Goal: Task Accomplishment & Management: Manage account settings

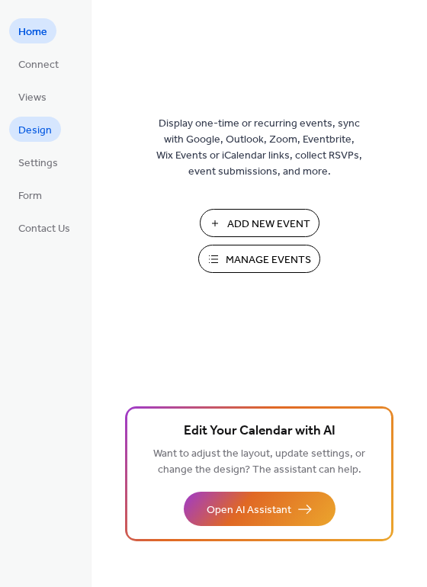
click at [30, 133] on span "Design" at bounding box center [35, 131] width 34 height 16
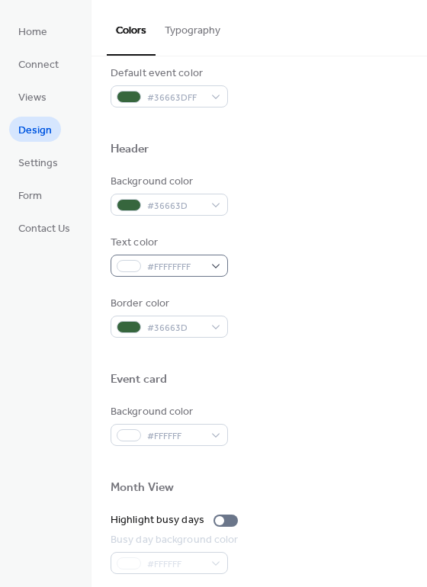
scroll to position [457, 0]
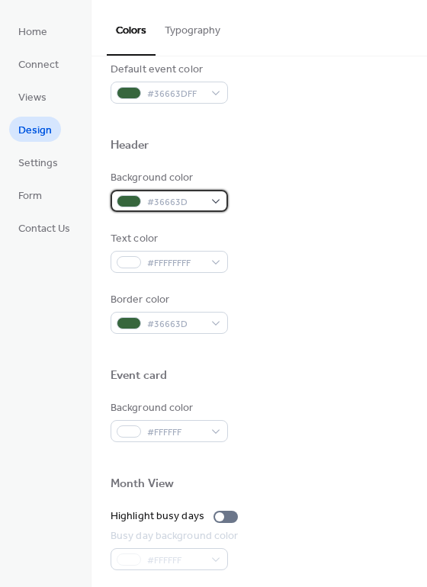
click at [187, 198] on span "#36663D" at bounding box center [175, 202] width 56 height 16
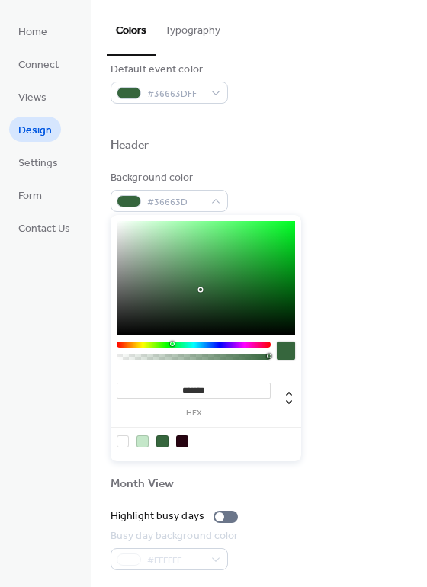
click at [193, 385] on input "*******" at bounding box center [194, 390] width 154 height 16
paste input
type input "*******"
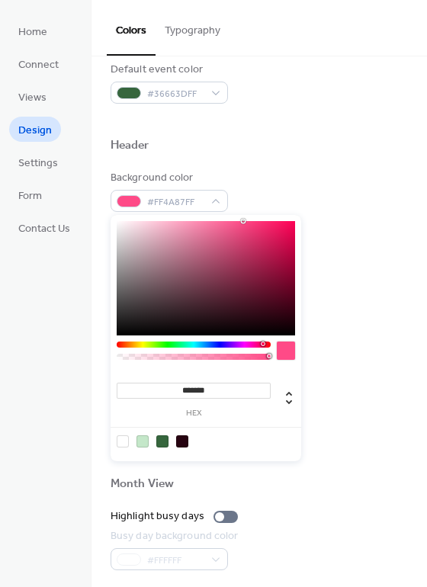
click at [280, 117] on div at bounding box center [258, 121] width 297 height 34
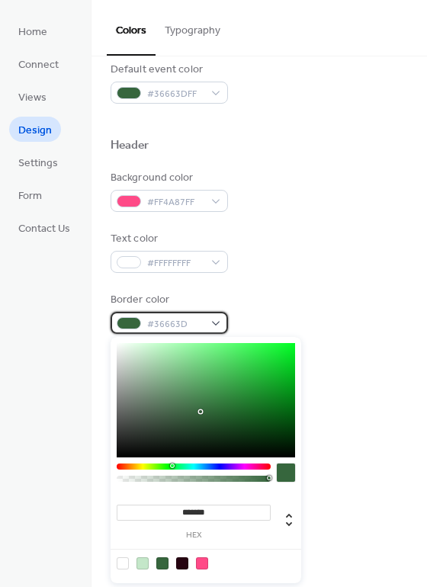
click at [176, 321] on span "#36663D" at bounding box center [175, 324] width 56 height 16
click at [186, 507] on input "*******" at bounding box center [194, 512] width 154 height 16
paste input
type input "*******"
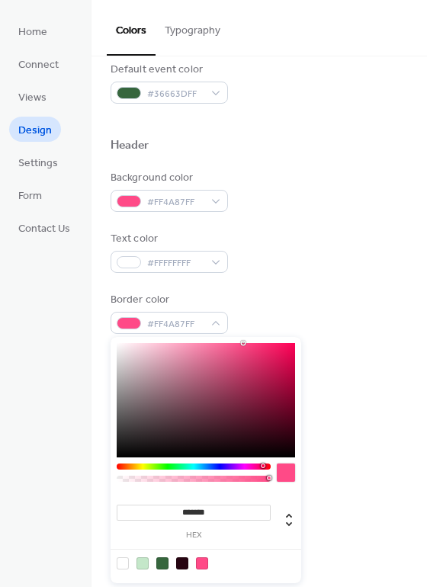
click at [295, 255] on div "Text color #FFFFFFFF" at bounding box center [258, 252] width 297 height 42
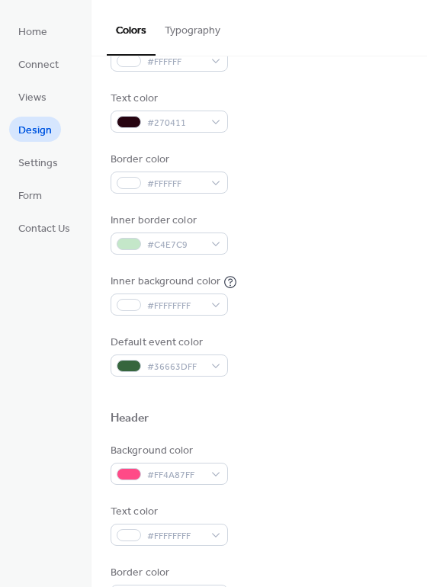
scroll to position [152, 0]
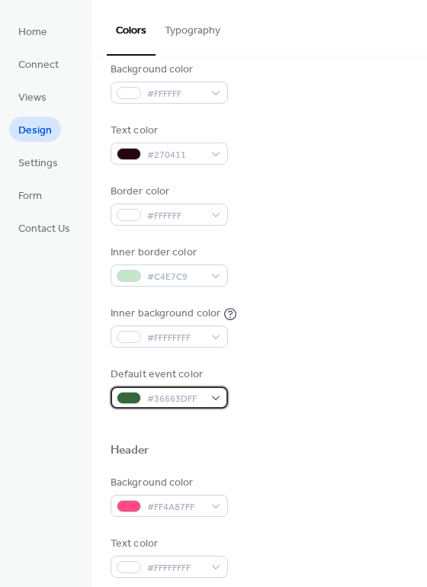
click at [172, 398] on span "#36663DFF" at bounding box center [175, 399] width 56 height 16
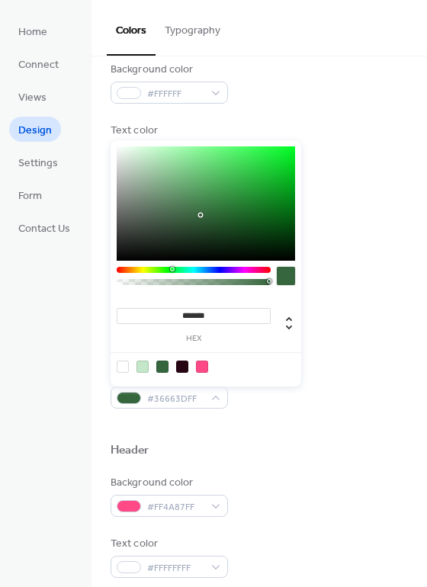
click at [179, 318] on input "*******" at bounding box center [194, 316] width 154 height 16
paste input
type input "*******"
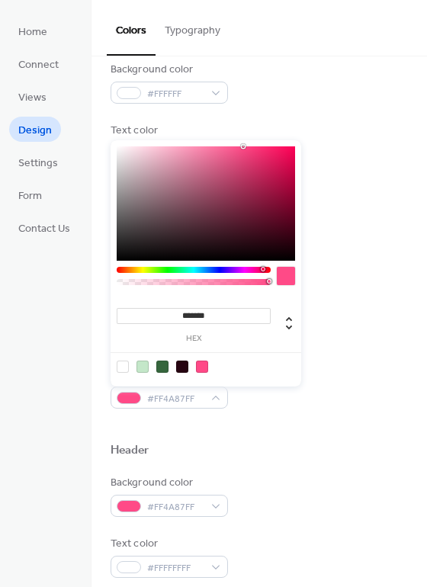
click at [334, 146] on div "Text color #270411" at bounding box center [258, 144] width 297 height 42
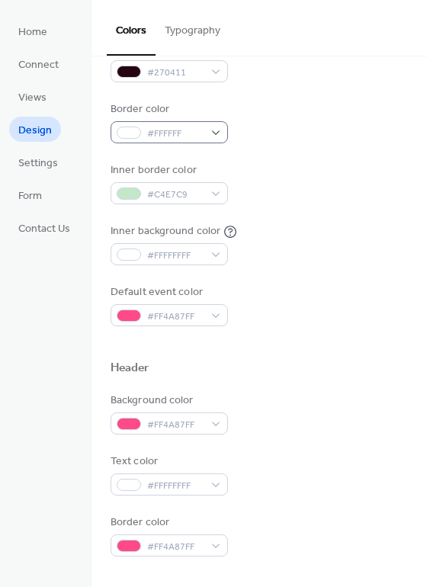
scroll to position [229, 0]
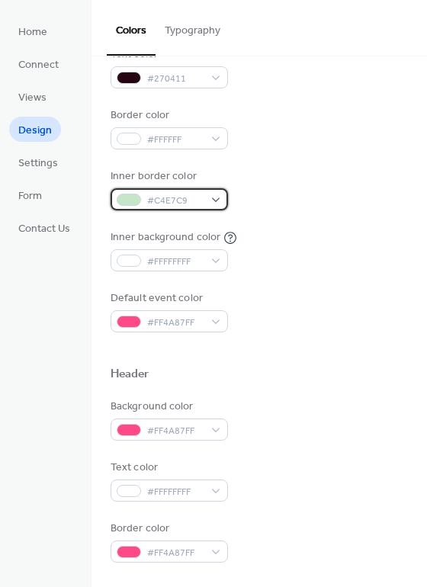
click at [161, 193] on span "#C4E7C9" at bounding box center [175, 201] width 56 height 16
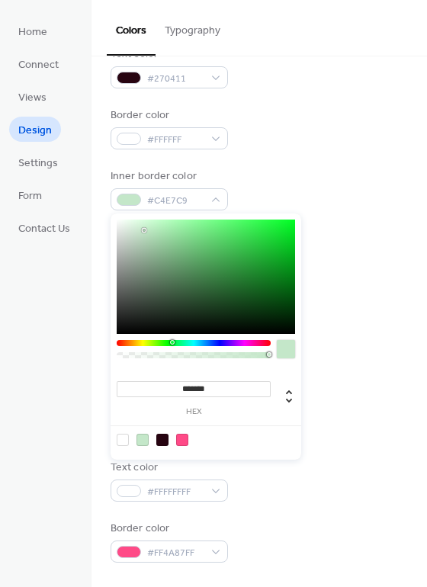
click at [215, 381] on input "*******" at bounding box center [194, 389] width 154 height 16
paste input
type input "*******"
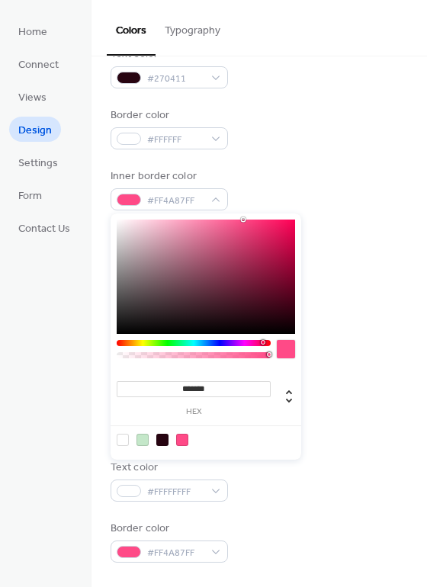
click at [292, 166] on div "Background color #FFFFFF Text color #270411 Border color #FFFFFF Inner border c…" at bounding box center [258, 159] width 297 height 347
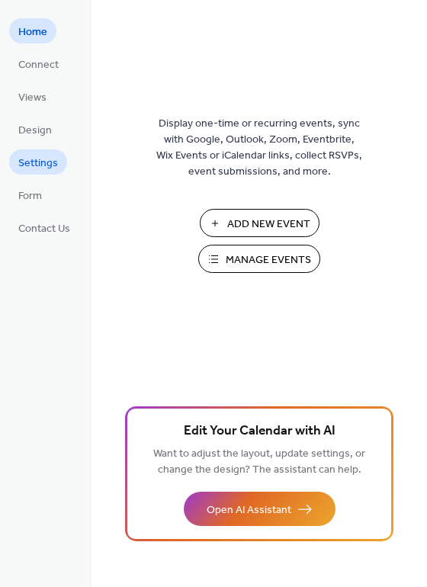
click at [37, 162] on span "Settings" at bounding box center [38, 163] width 40 height 16
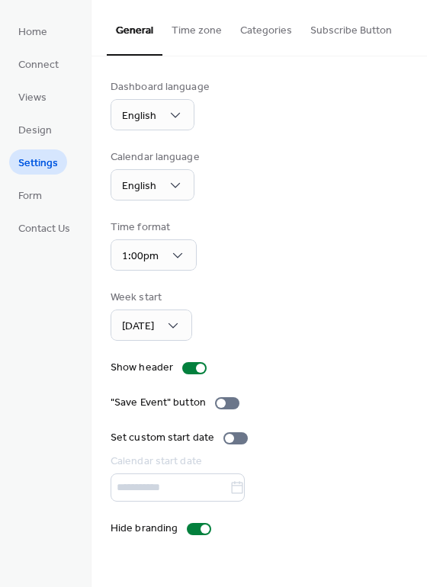
click at [197, 37] on button "Time zone" at bounding box center [196, 27] width 69 height 54
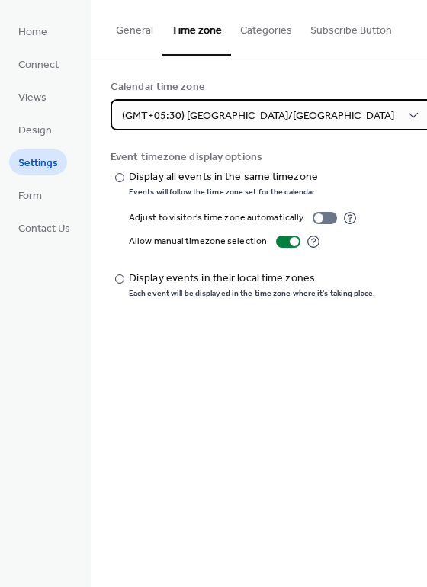
click at [201, 112] on span "(GMT+05:30) Asia/Calcutta" at bounding box center [258, 116] width 272 height 21
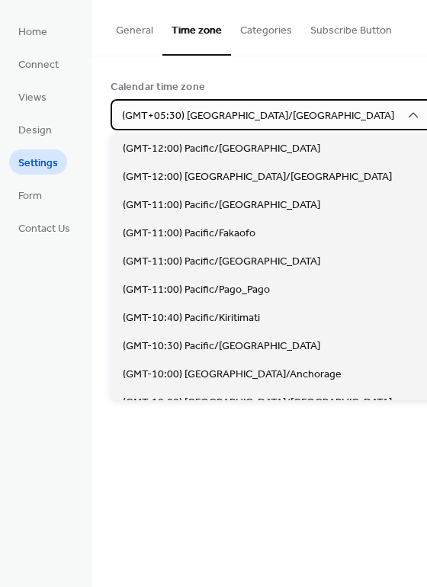
click at [405, 114] on icon at bounding box center [412, 114] width 15 height 15
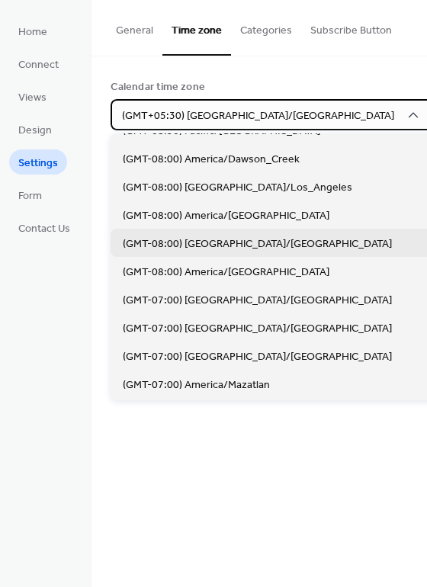
scroll to position [381, 0]
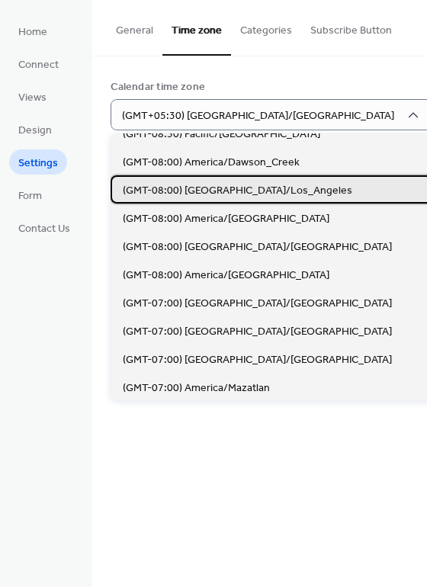
click at [220, 196] on span "(GMT-08:00) America/Los_Angeles" at bounding box center [237, 191] width 229 height 16
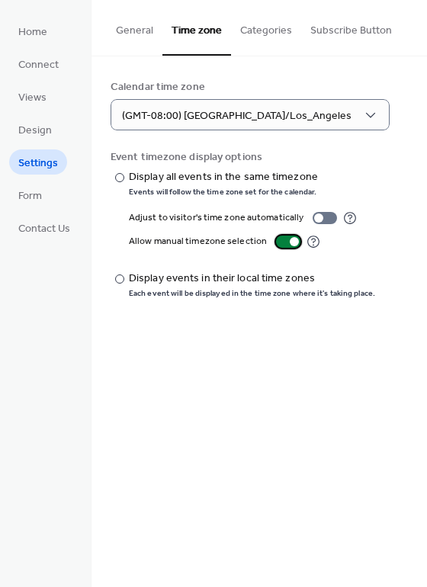
click at [276, 238] on div at bounding box center [288, 241] width 24 height 12
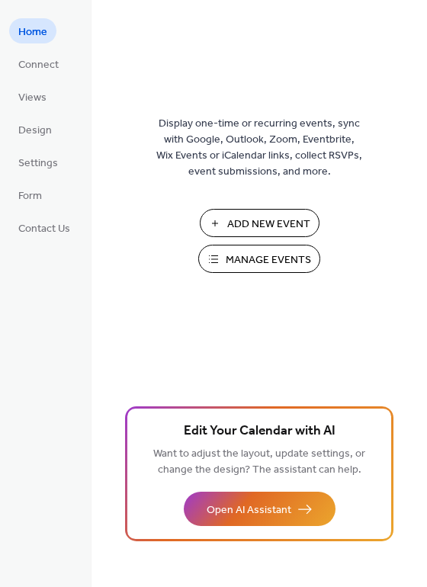
click at [248, 257] on span "Manage Events" at bounding box center [267, 260] width 85 height 16
click at [273, 268] on span "Manage Events" at bounding box center [267, 260] width 85 height 16
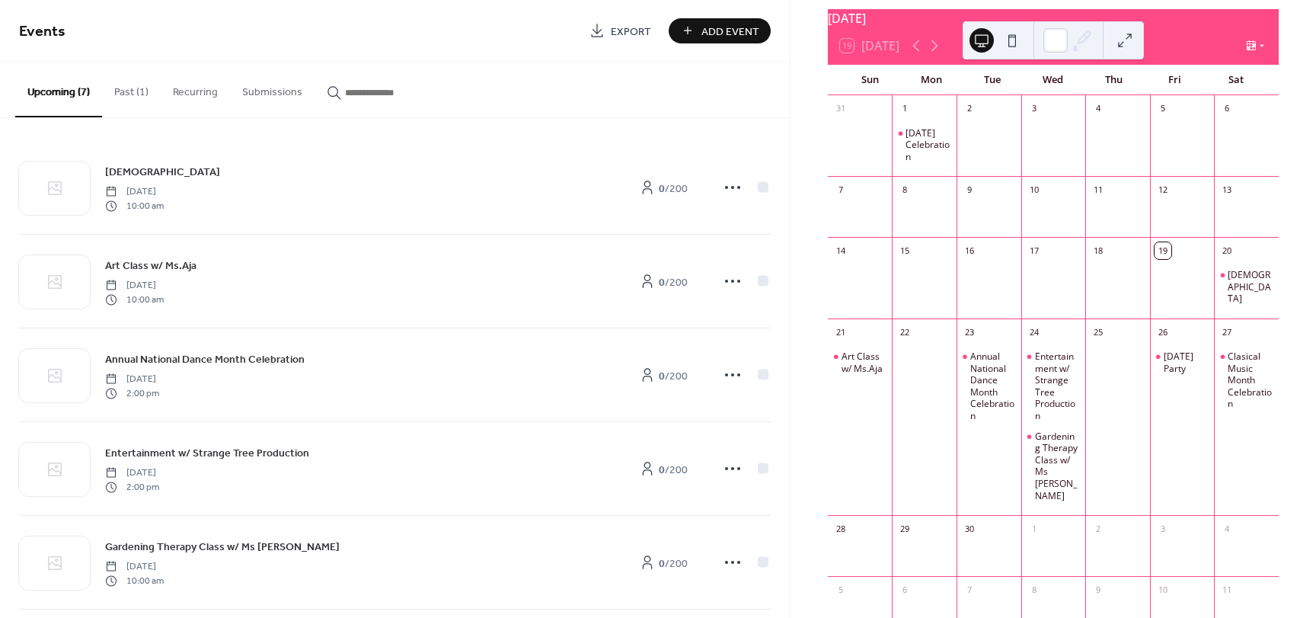
scroll to position [76, 0]
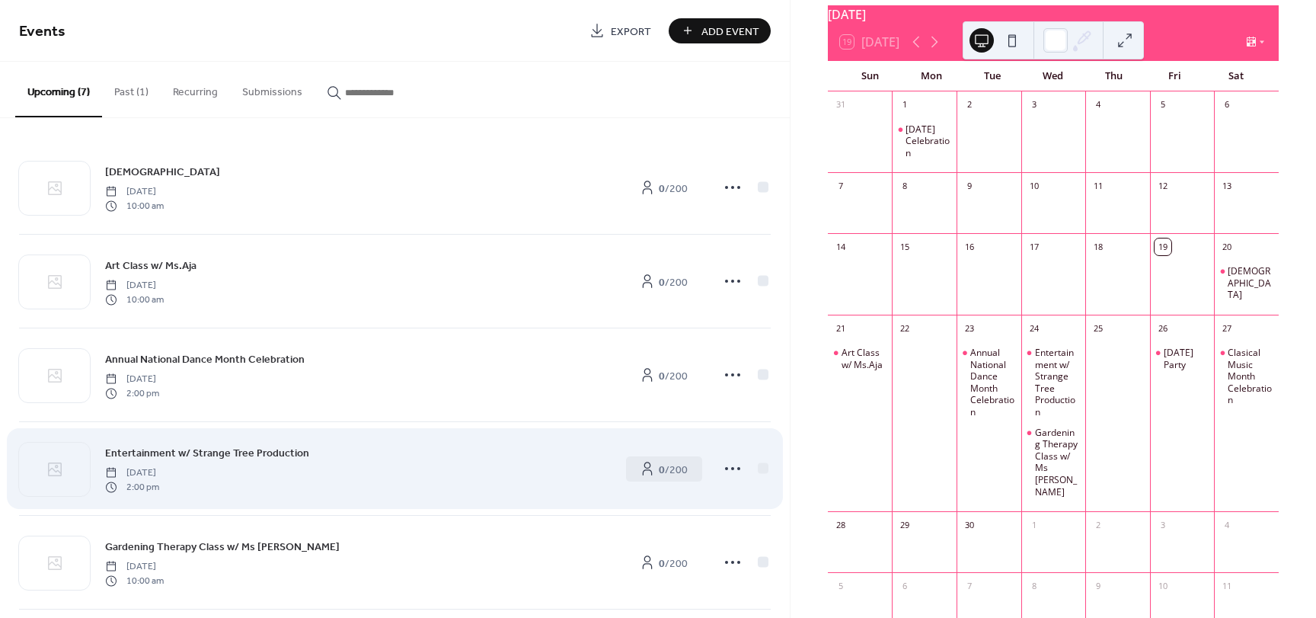
click at [296, 469] on div "Entertainment w/ Strange Tree Production Wednesday, September 24, 2025 2:00 pm" at bounding box center [357, 468] width 505 height 49
click at [733, 465] on icon at bounding box center [733, 468] width 24 height 24
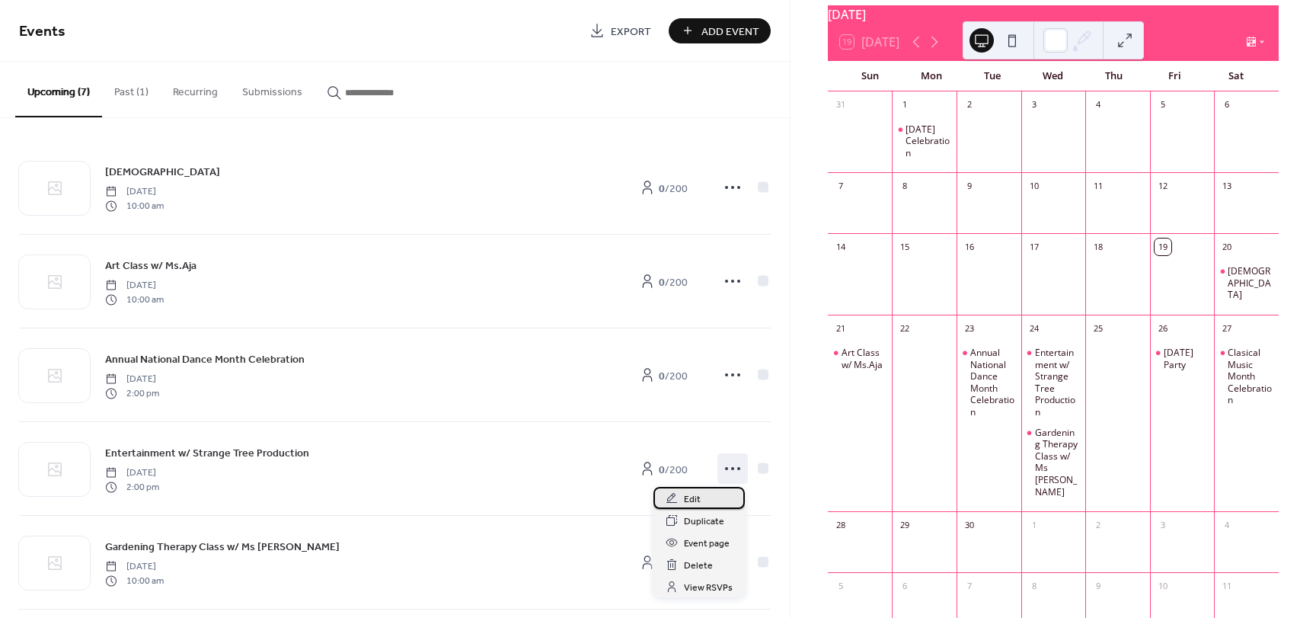
click at [692, 494] on span "Edit" at bounding box center [692, 499] width 17 height 16
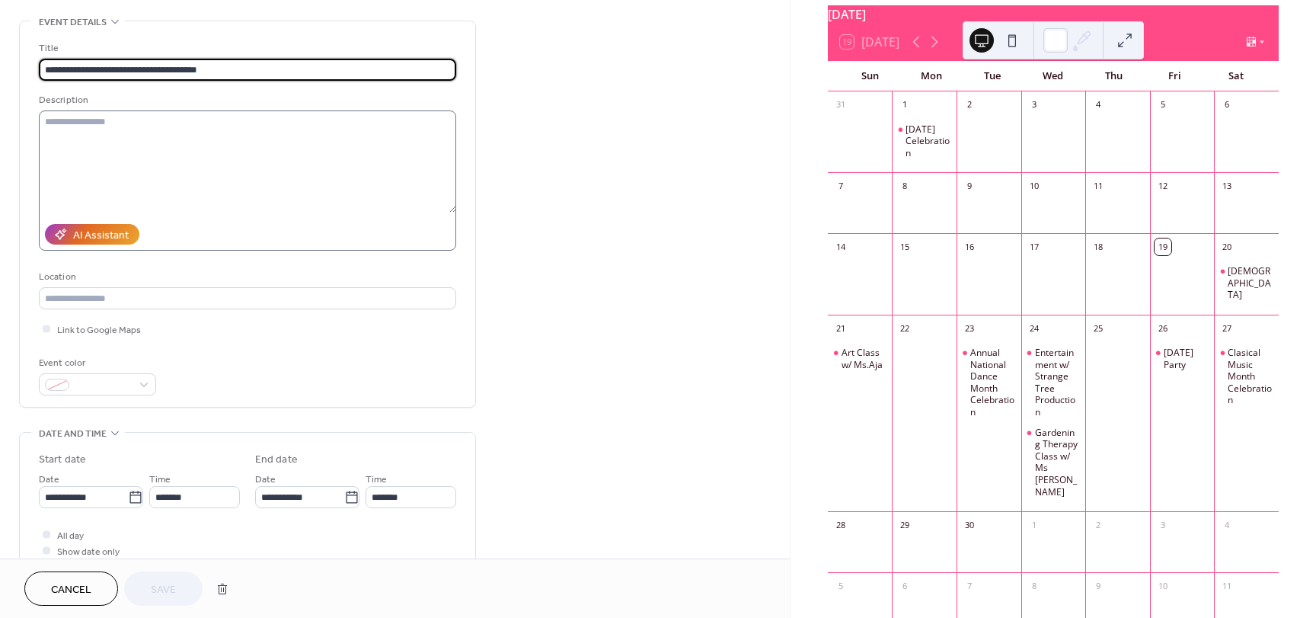
scroll to position [305, 0]
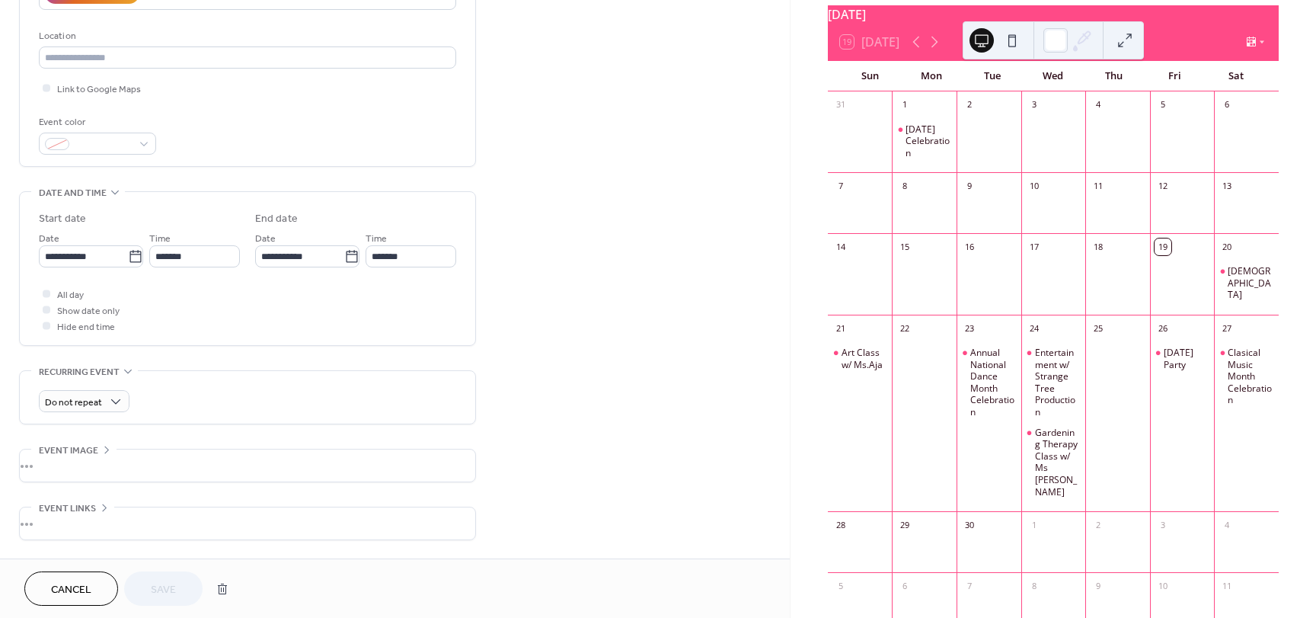
click at [46, 299] on div at bounding box center [46, 293] width 15 height 15
click at [46, 296] on div at bounding box center [47, 293] width 8 height 8
click at [50, 292] on div at bounding box center [47, 293] width 8 height 8
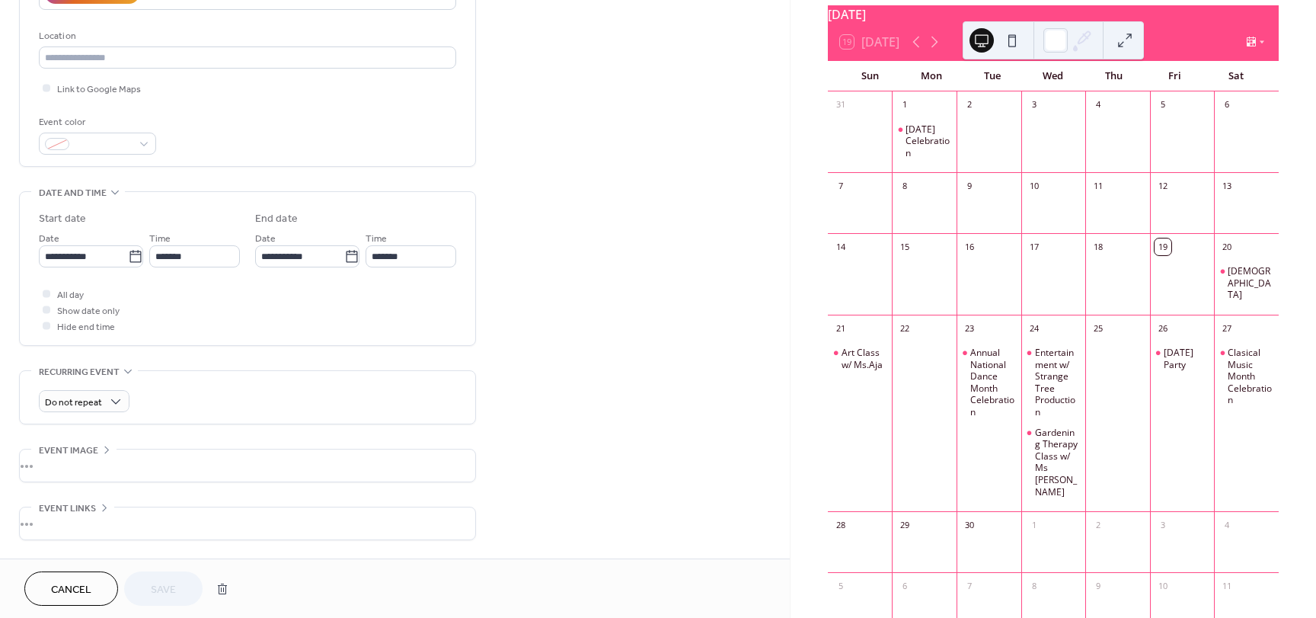
click at [50, 292] on div at bounding box center [47, 293] width 8 height 8
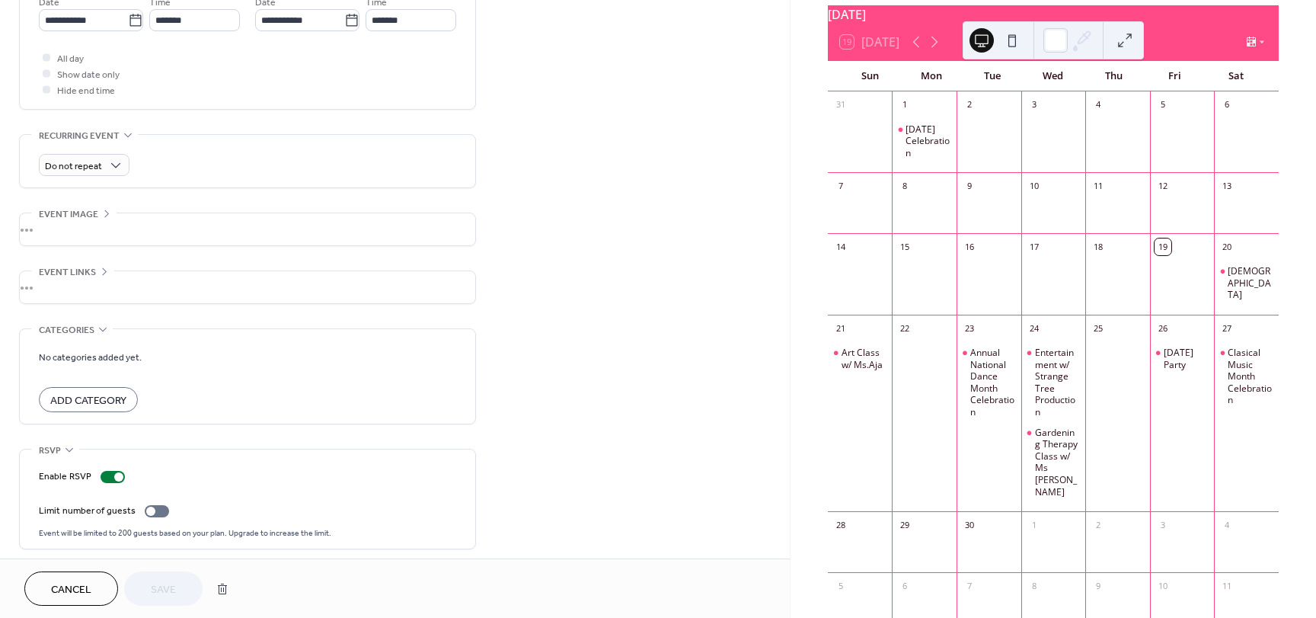
scroll to position [547, 0]
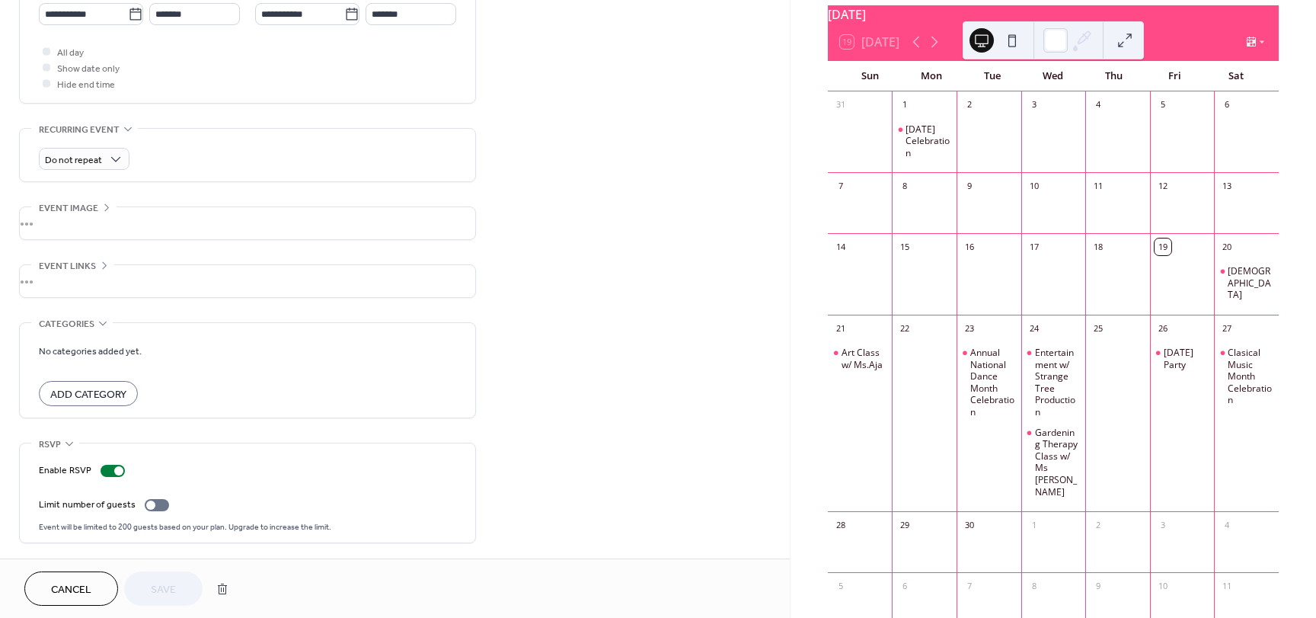
click at [69, 601] on button "Cancel" at bounding box center [71, 588] width 94 height 34
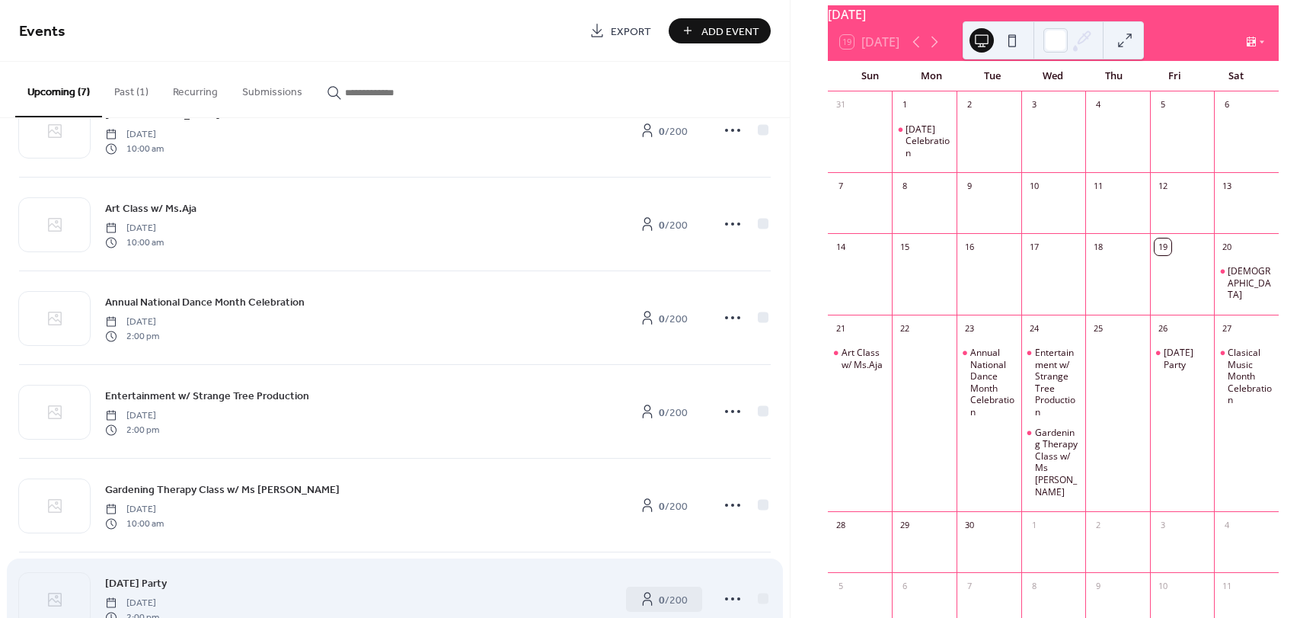
scroll to position [201, 0]
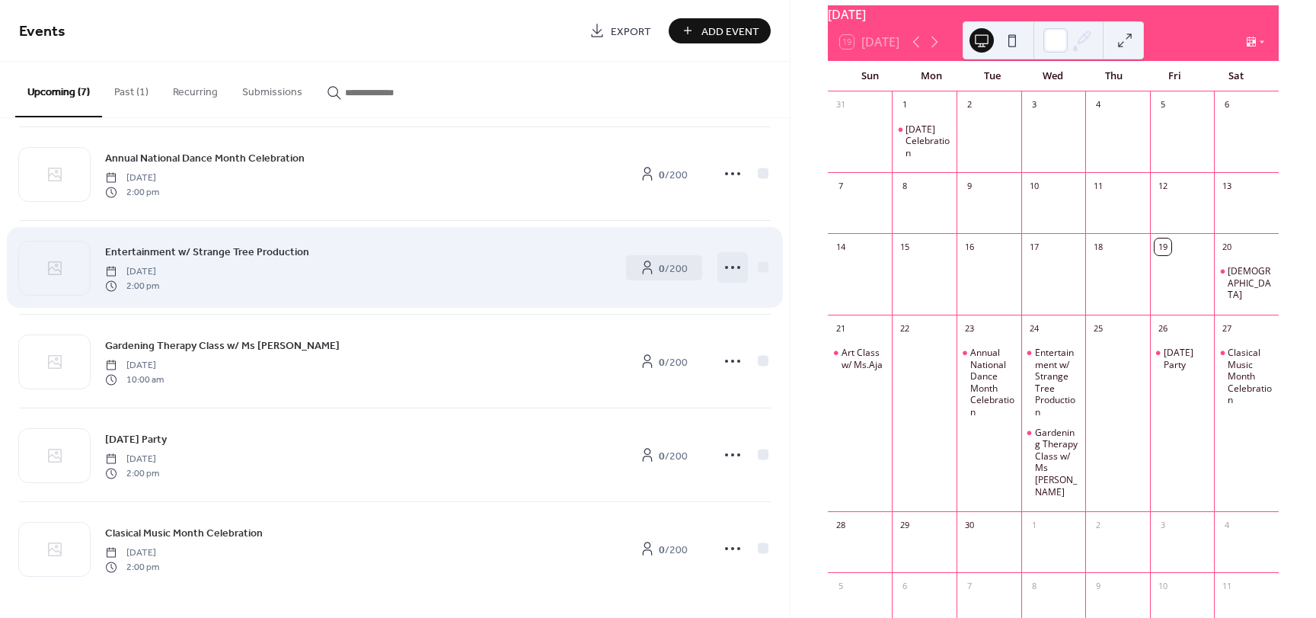
click at [722, 269] on icon at bounding box center [733, 267] width 24 height 24
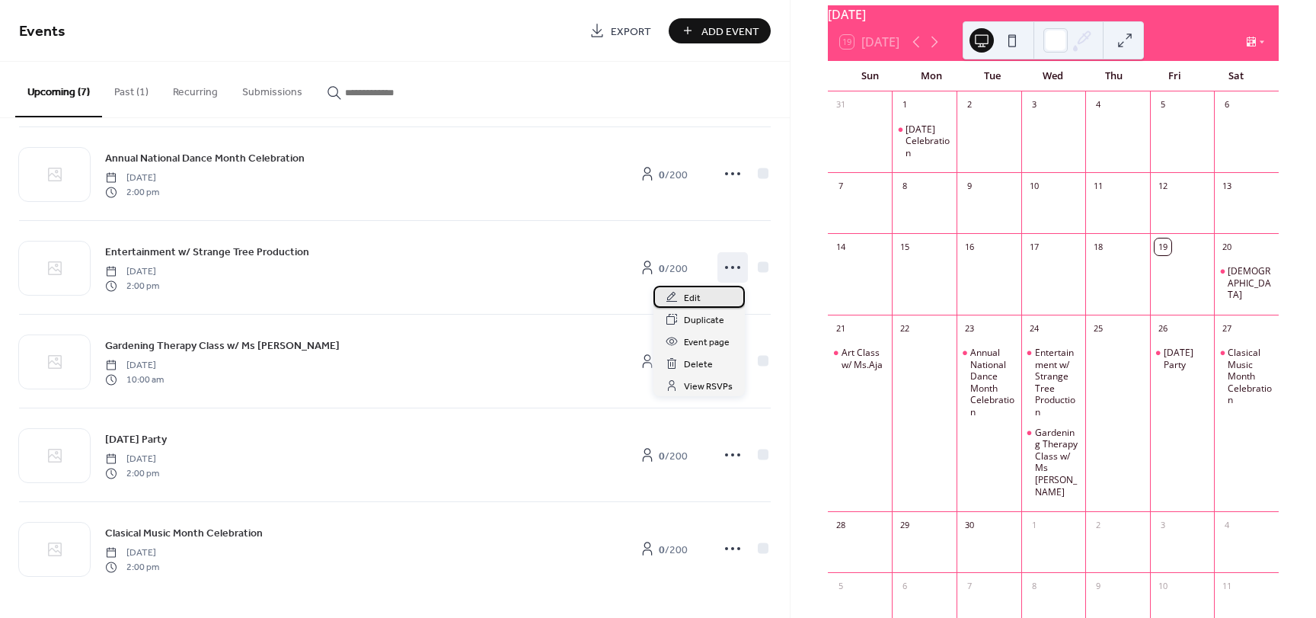
click at [702, 297] on div "Edit" at bounding box center [699, 297] width 91 height 22
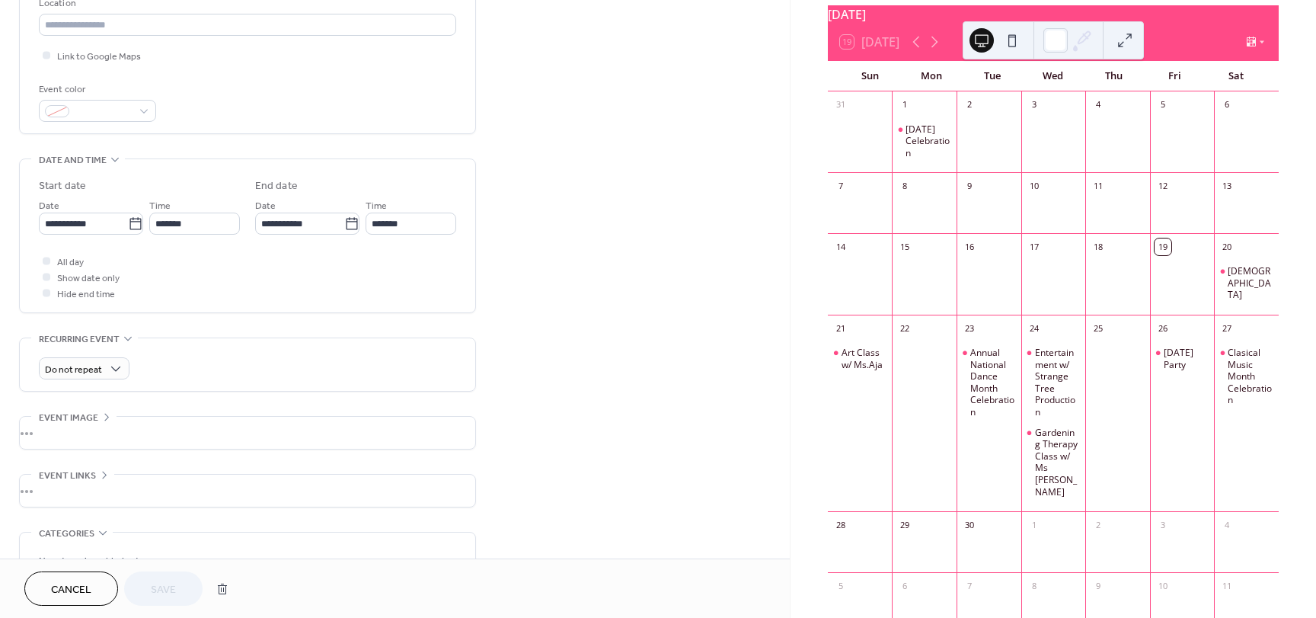
scroll to position [152, 0]
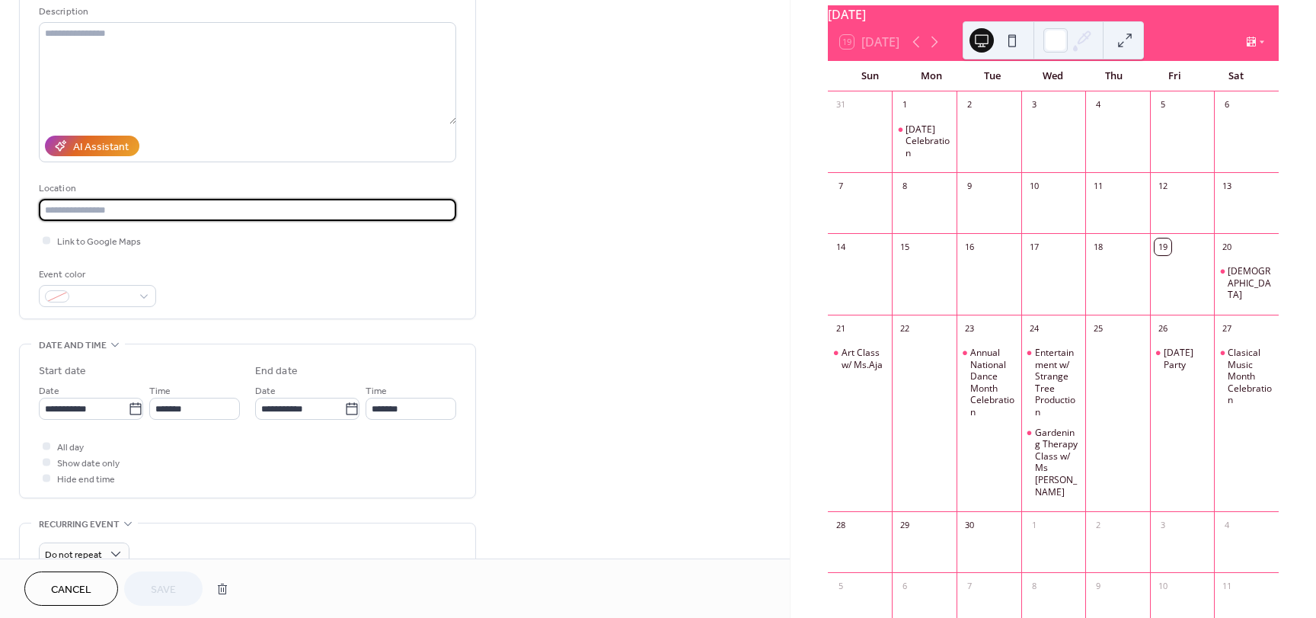
click at [119, 216] on input "text" at bounding box center [247, 210] width 417 height 22
type input "*******"
click at [98, 212] on input "*******" at bounding box center [247, 210] width 417 height 22
click at [90, 587] on span "Cancel" at bounding box center [71, 590] width 40 height 16
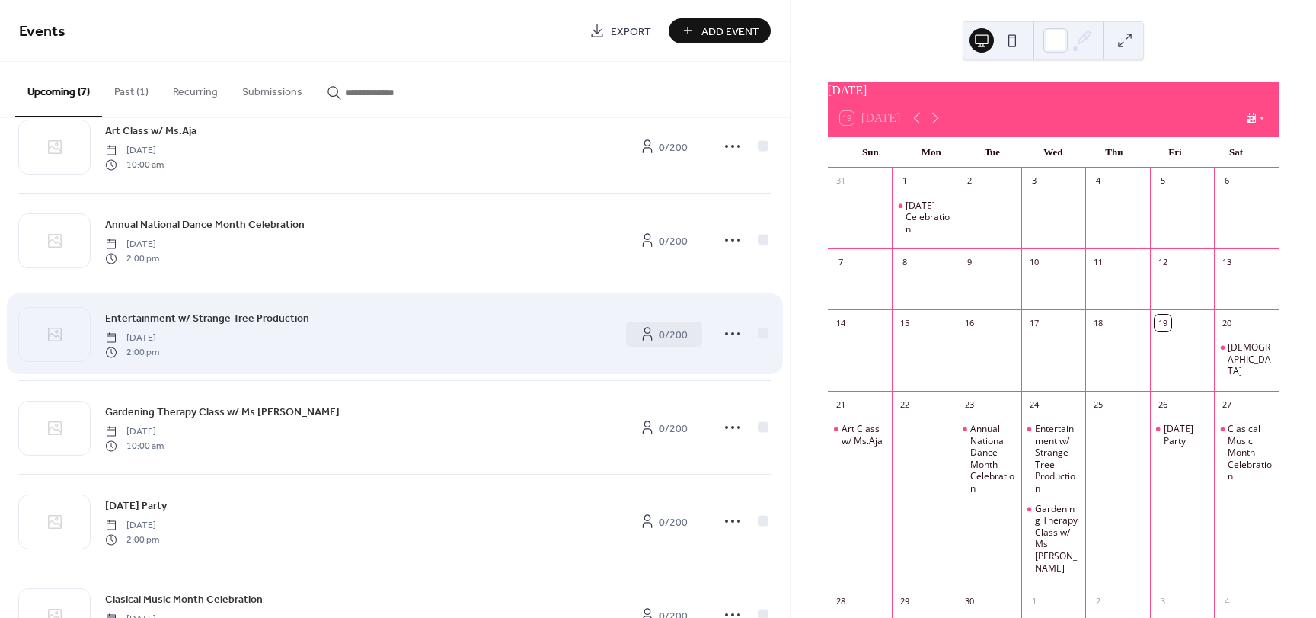
scroll to position [201, 0]
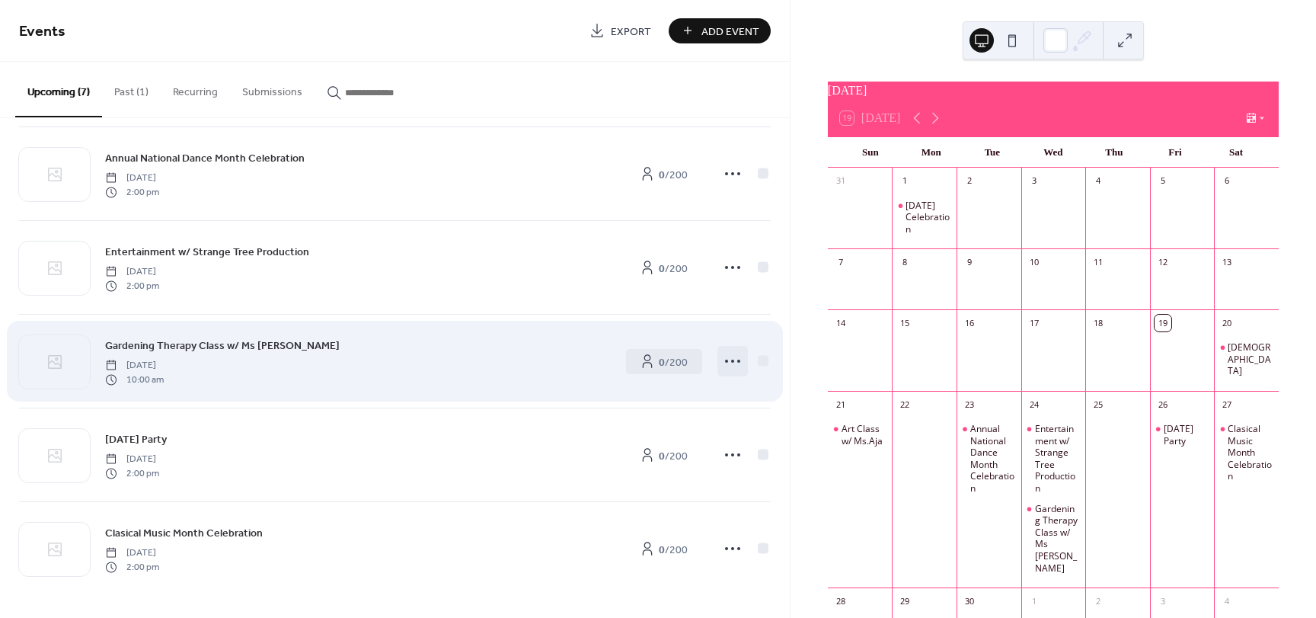
click at [730, 365] on icon at bounding box center [733, 361] width 24 height 24
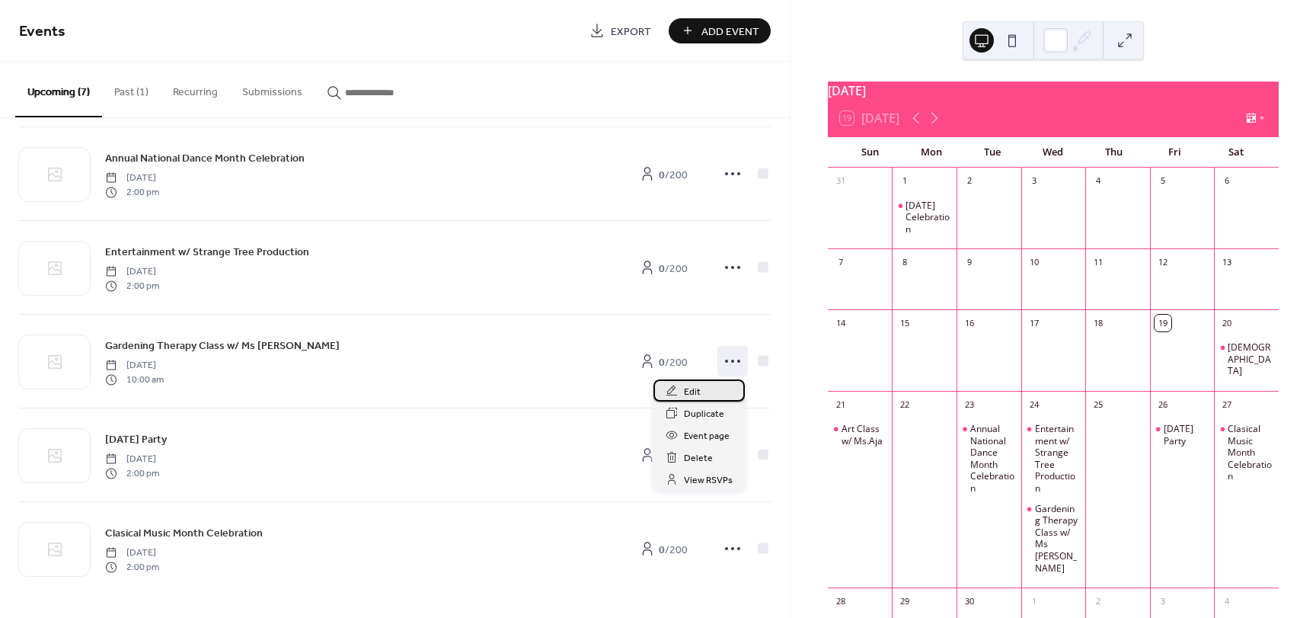
click at [684, 387] on span "Edit" at bounding box center [692, 392] width 17 height 16
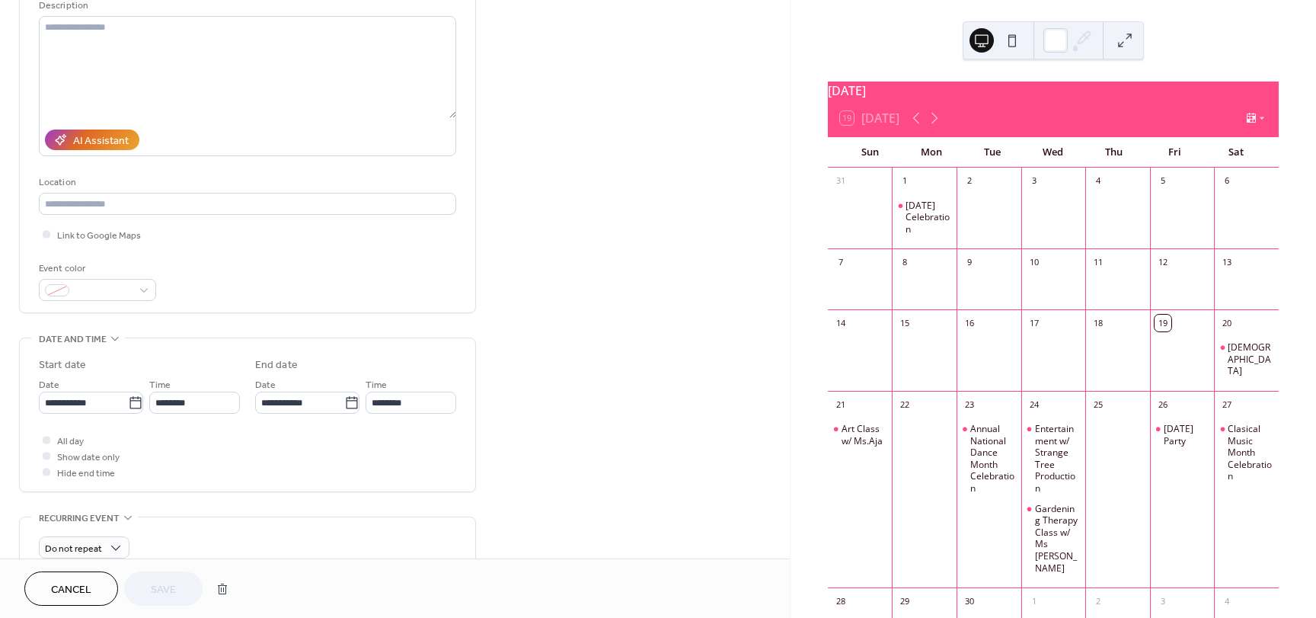
scroll to position [457, 0]
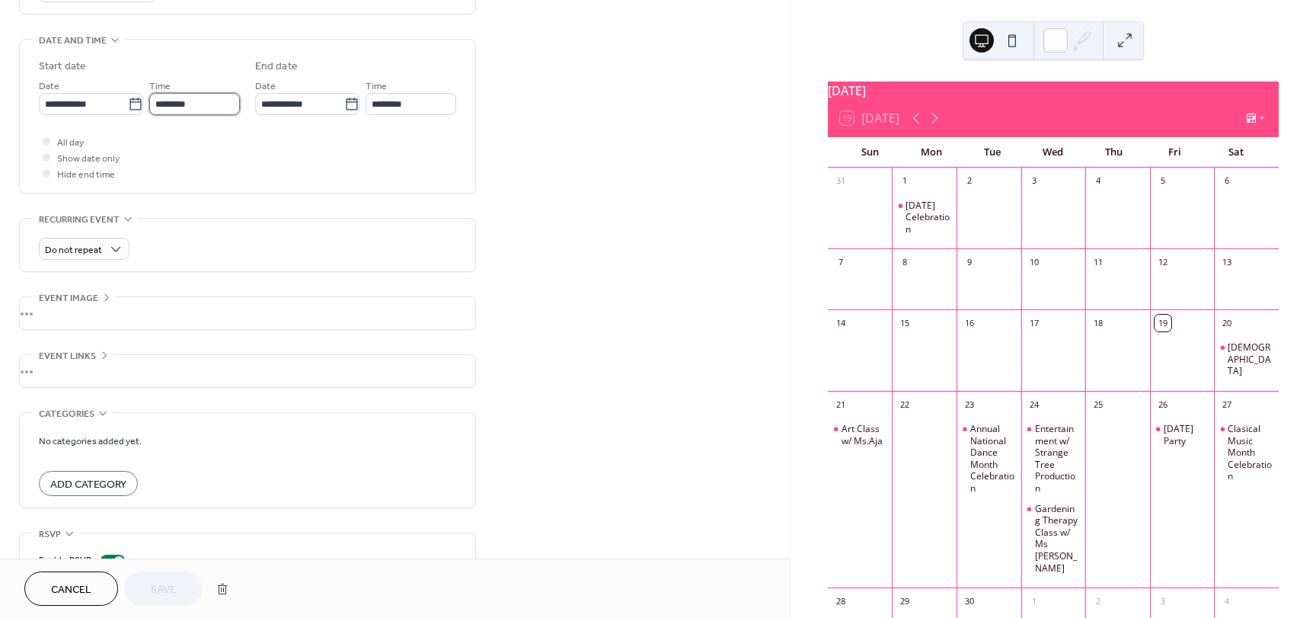
click at [210, 104] on input "********" at bounding box center [194, 104] width 91 height 22
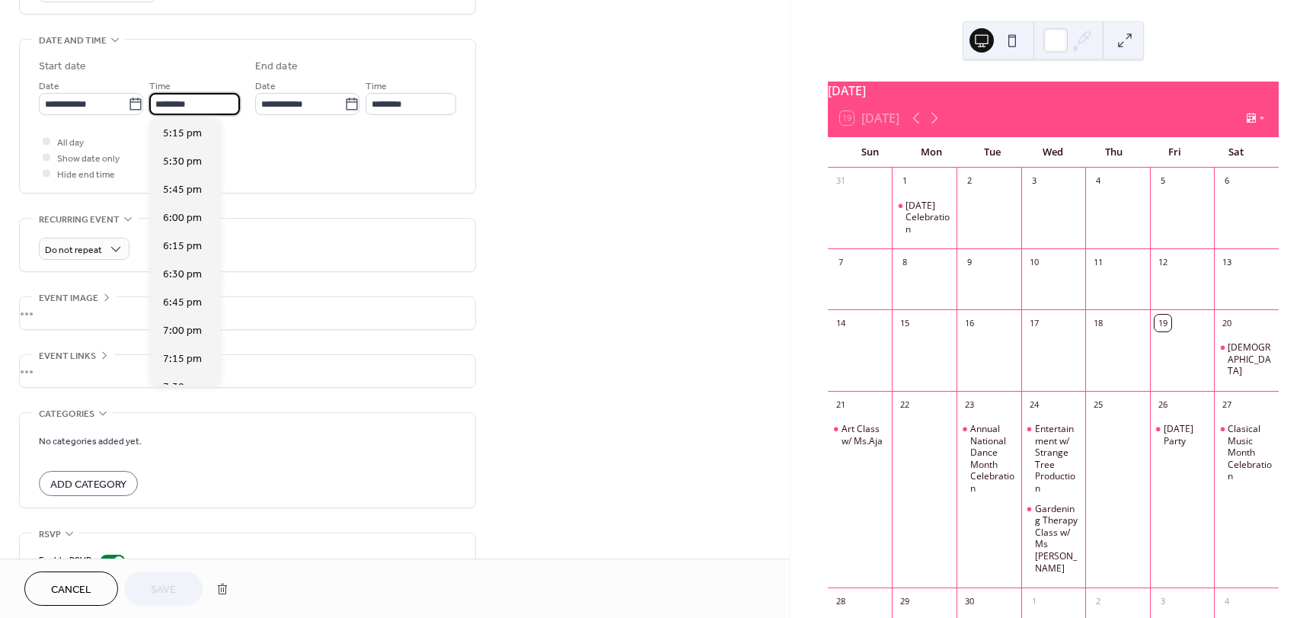
scroll to position [1965, 0]
click at [191, 130] on div "5:30 pm" at bounding box center [185, 140] width 69 height 28
type input "*******"
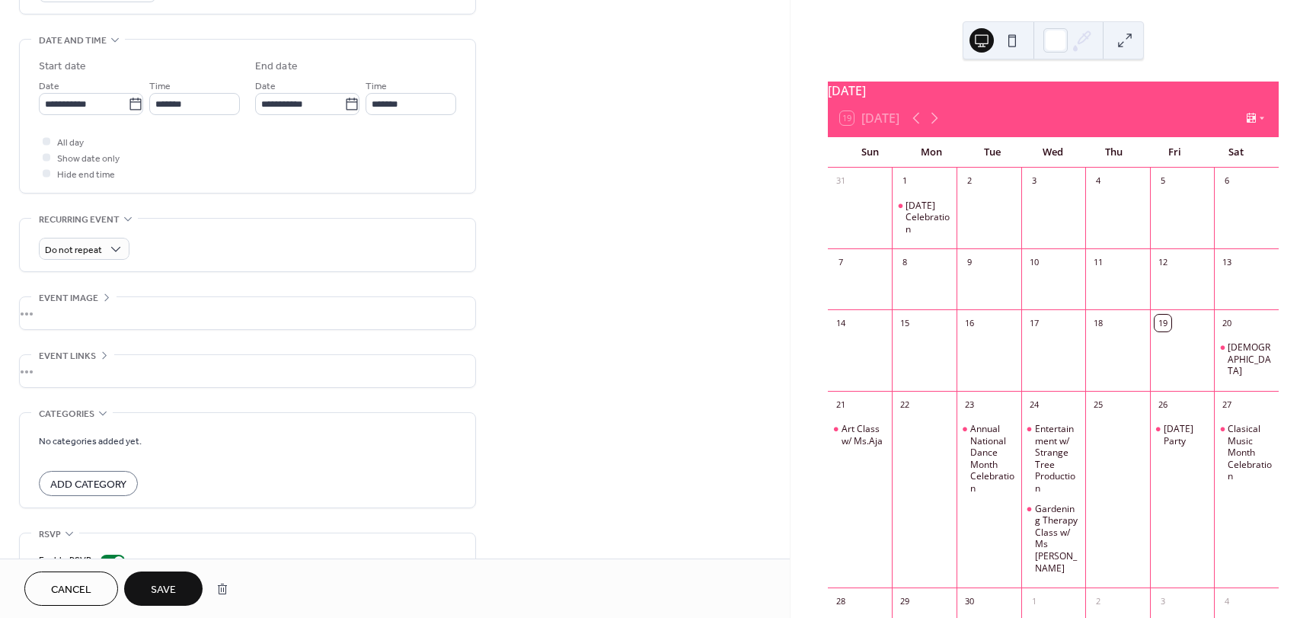
click at [158, 584] on span "Save" at bounding box center [163, 590] width 25 height 16
